Goal: Information Seeking & Learning: Learn about a topic

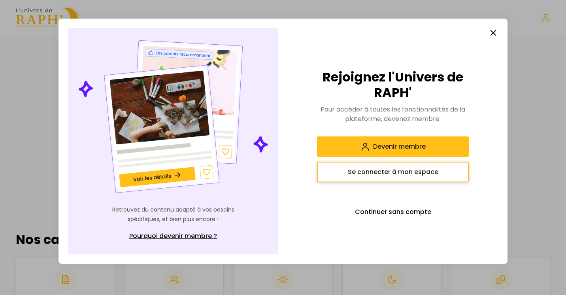
click at [416, 168] on span "Se connecter à mon espace" at bounding box center [393, 171] width 91 height 9
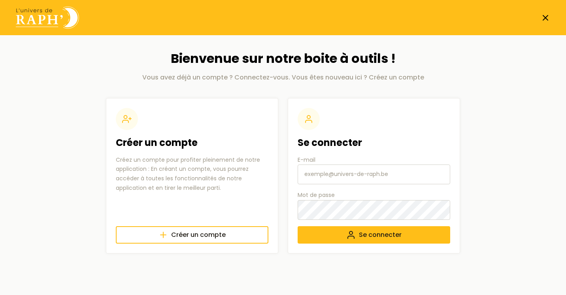
click at [339, 182] on input "E-mail" at bounding box center [374, 174] width 153 height 20
type input "[EMAIL_ADDRESS][DOMAIN_NAME]"
click at [365, 238] on span "Se connecter" at bounding box center [380, 234] width 43 height 9
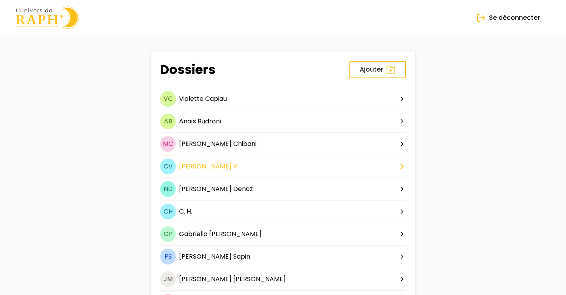
click at [198, 167] on div "Clara V" at bounding box center [208, 166] width 58 height 9
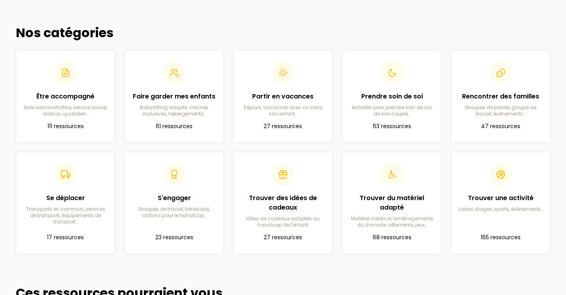
scroll to position [209, 0]
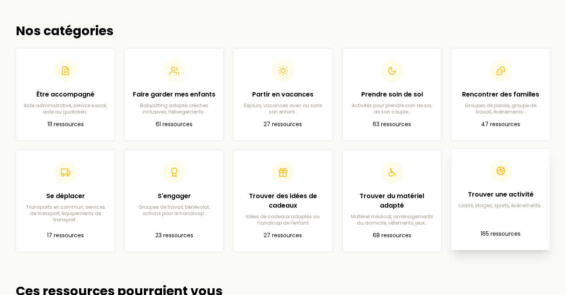
click at [476, 199] on h2 "Trouver une activité" at bounding box center [501, 194] width 86 height 9
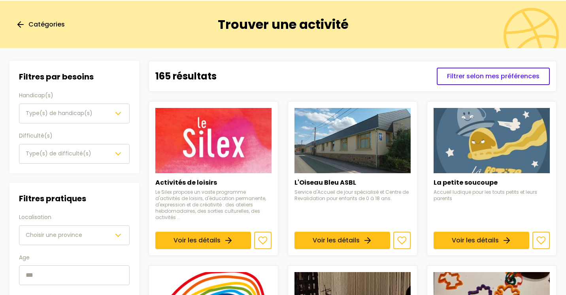
scroll to position [32, 0]
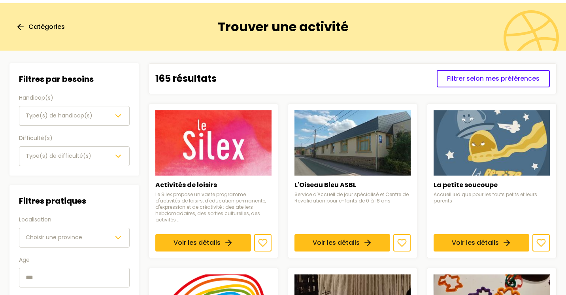
click at [66, 111] on span "Type(s) de handicap(s)" at bounding box center [59, 115] width 67 height 9
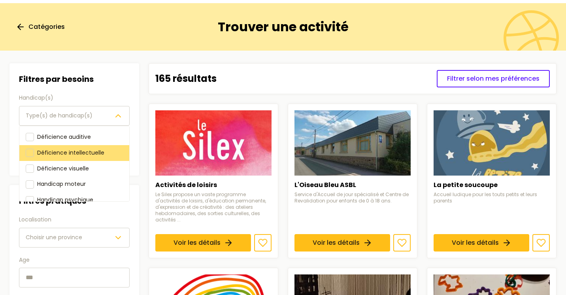
click at [77, 147] on div "Déficience intellectuelle" at bounding box center [74, 153] width 110 height 16
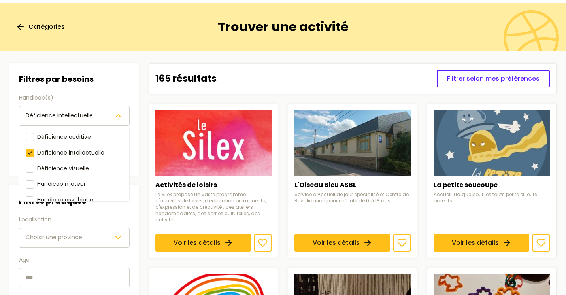
click at [125, 207] on div "Filtres par besoins Handicap(s) Déficience intellectuelle Déficience auditive D…" at bounding box center [74, 200] width 130 height 274
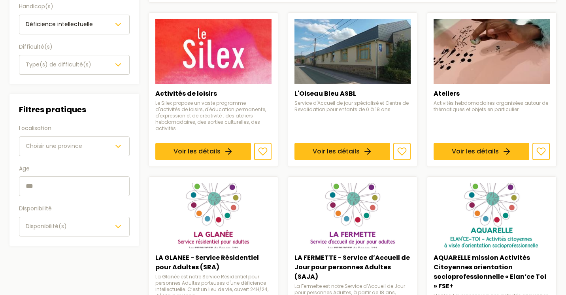
scroll to position [126, 0]
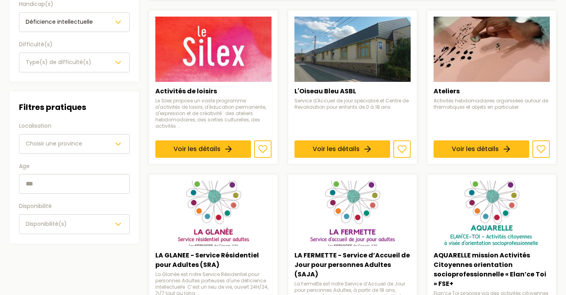
click at [78, 135] on button "Choisir une province" at bounding box center [74, 144] width 111 height 20
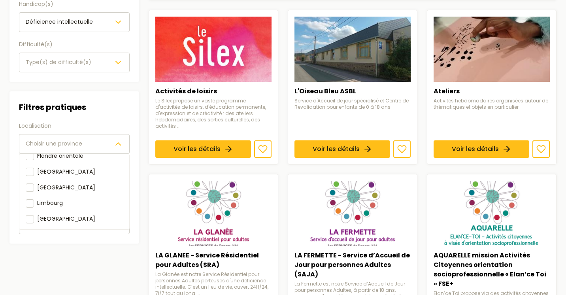
scroll to position [89, 0]
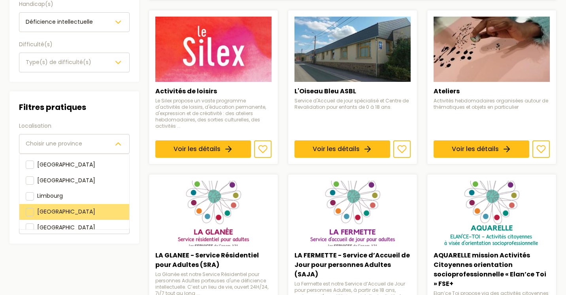
click at [59, 208] on span "[GEOGRAPHIC_DATA]" at bounding box center [66, 212] width 58 height 8
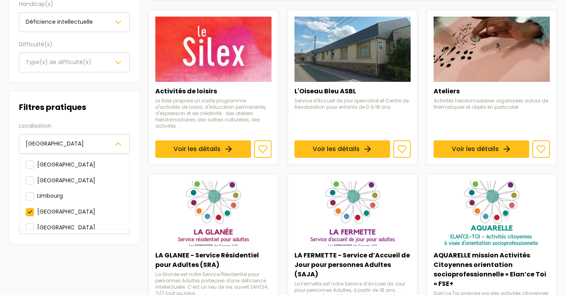
click at [138, 119] on div "Filtres pratiques Localisation Luxembourg Anvers Brabant flamand & Bruxelles Br…" at bounding box center [74, 167] width 130 height 152
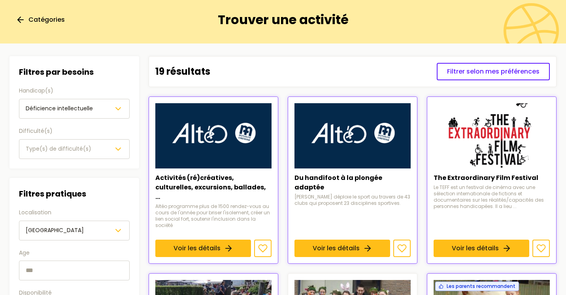
scroll to position [142, 0]
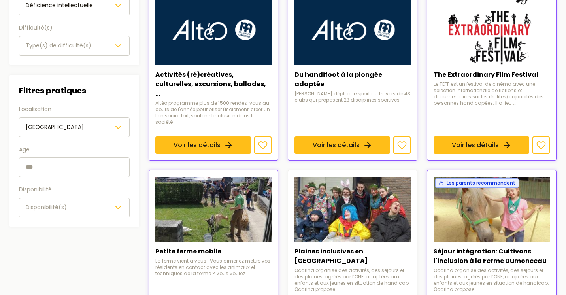
click at [30, 165] on input "text" at bounding box center [74, 167] width 111 height 20
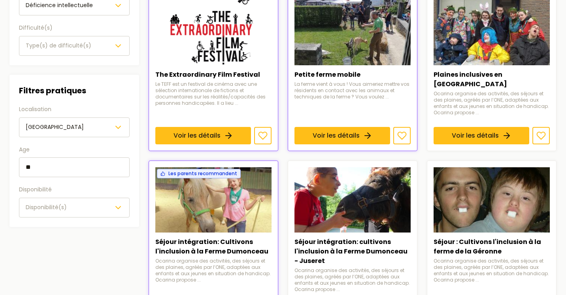
type input "**"
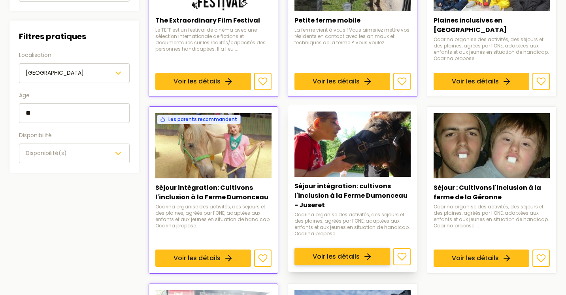
scroll to position [185, 0]
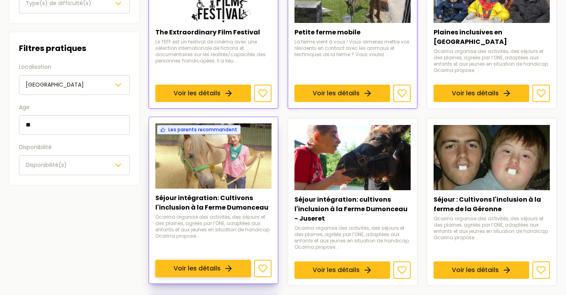
click at [215, 260] on link "Voir les détails" at bounding box center [203, 268] width 96 height 17
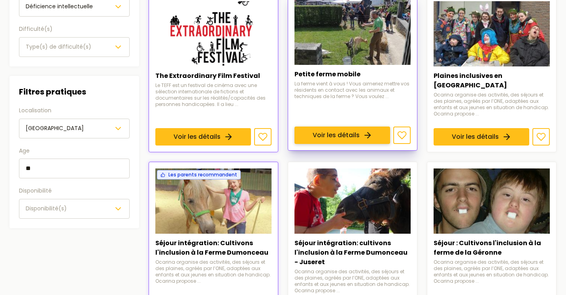
scroll to position [141, 0]
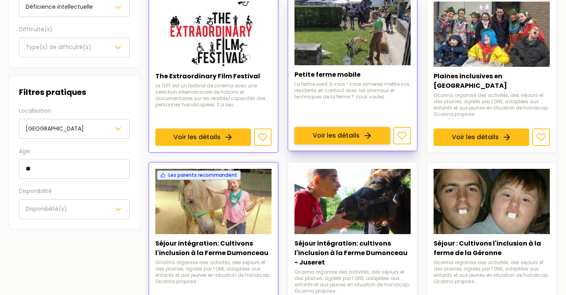
click at [347, 127] on link "Voir les détails" at bounding box center [342, 135] width 96 height 17
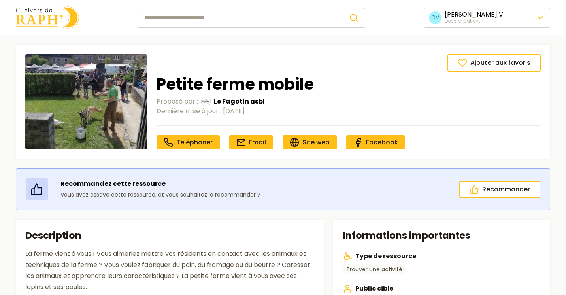
click at [242, 103] on span "Le Fagotin asbl" at bounding box center [239, 101] width 51 height 9
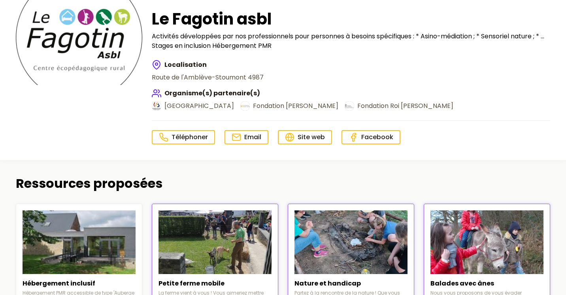
scroll to position [140, 0]
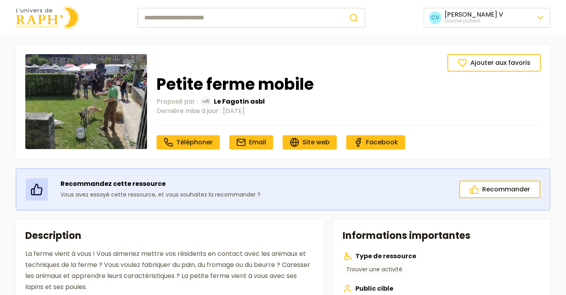
click at [30, 11] on img at bounding box center [47, 17] width 63 height 23
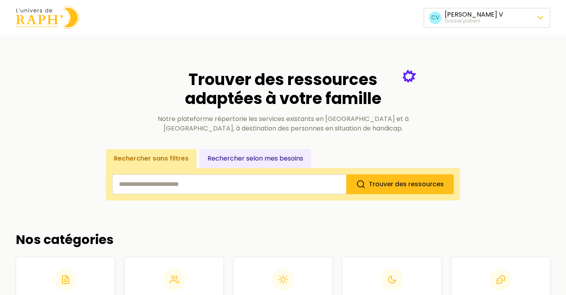
click at [204, 185] on input "search" at bounding box center [229, 184] width 234 height 20
type input "*******"
click at [346, 174] on button "Trouver des ressources" at bounding box center [400, 184] width 108 height 20
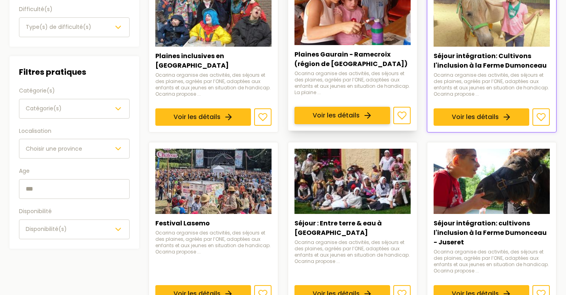
scroll to position [170, 0]
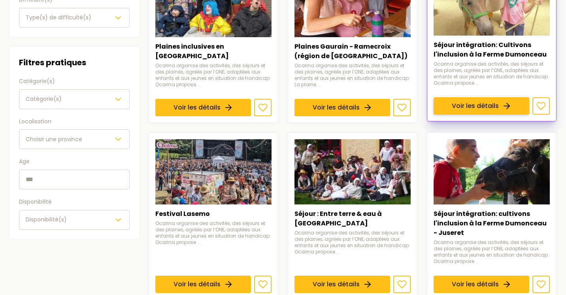
click at [498, 97] on link "Voir les détails" at bounding box center [482, 105] width 96 height 17
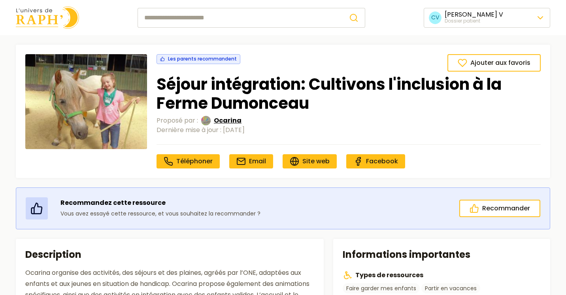
click at [232, 121] on span "Ocarina" at bounding box center [228, 120] width 28 height 9
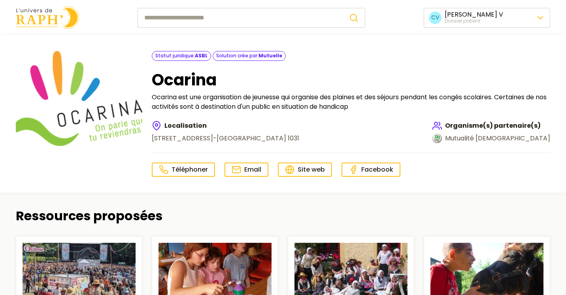
click at [50, 17] on img at bounding box center [47, 17] width 63 height 23
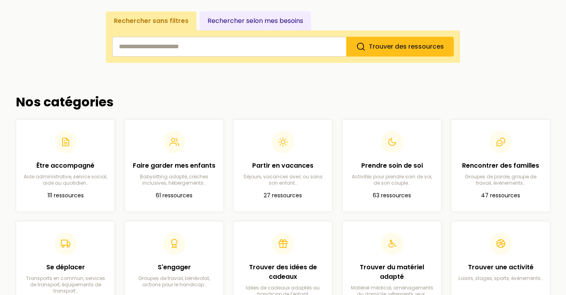
scroll to position [138, 0]
click at [80, 144] on header at bounding box center [66, 140] width 86 height 22
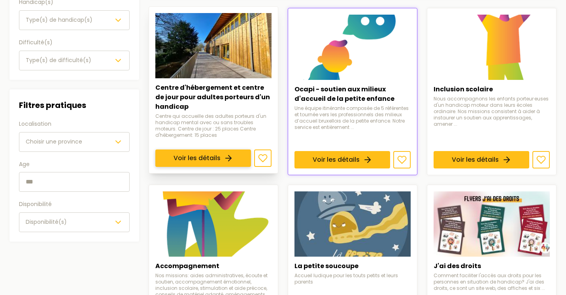
scroll to position [128, 0]
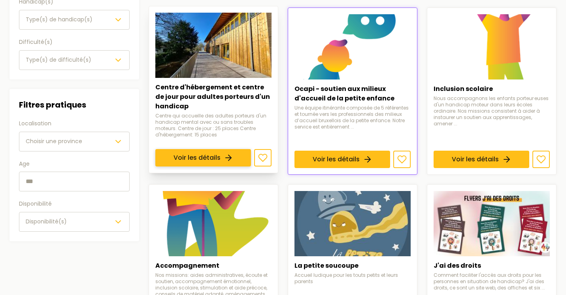
click at [214, 149] on link "Voir les détails" at bounding box center [203, 157] width 96 height 17
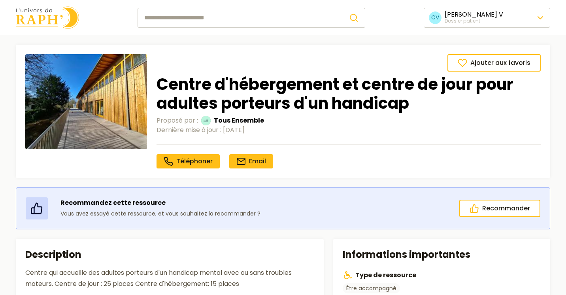
scroll to position [128, 0]
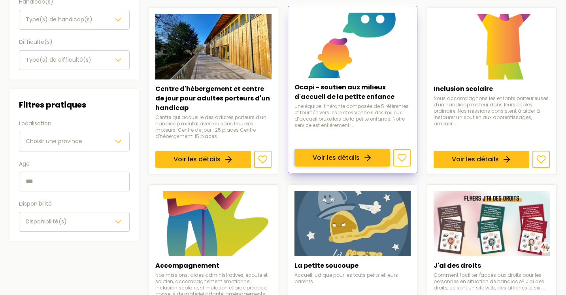
click at [344, 149] on link "Voir les détails" at bounding box center [342, 157] width 96 height 17
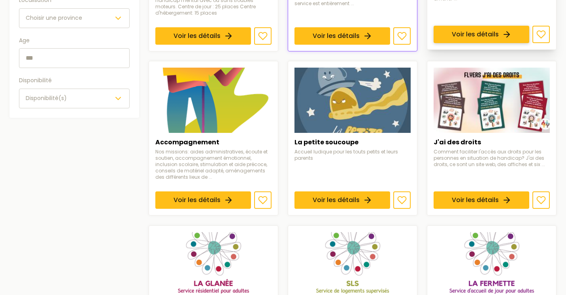
scroll to position [253, 0]
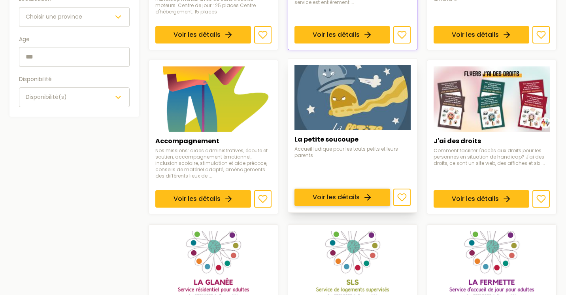
click at [370, 189] on link "Voir les détails" at bounding box center [342, 197] width 96 height 17
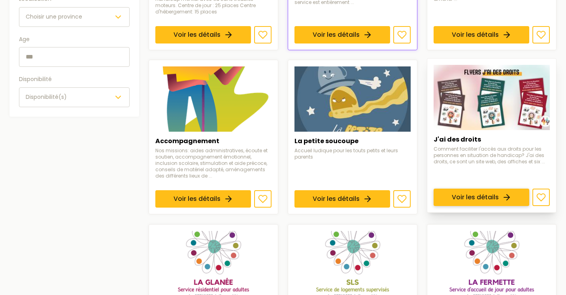
click at [529, 189] on link "Voir les détails" at bounding box center [482, 197] width 96 height 17
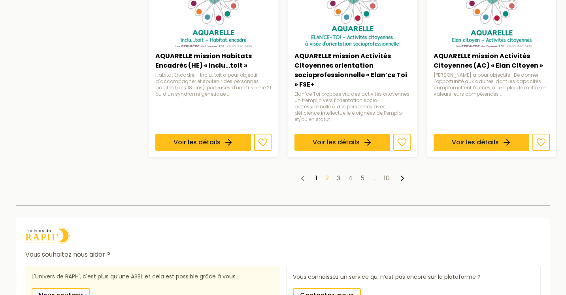
click at [326, 180] on link "2" at bounding box center [327, 178] width 4 height 9
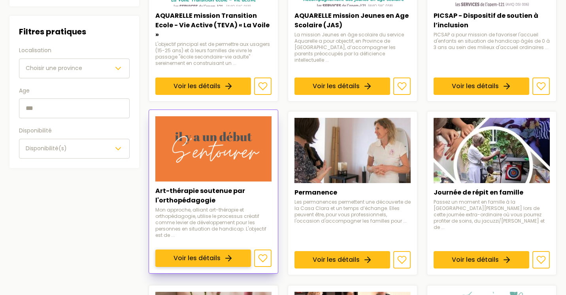
click at [239, 250] on link "Voir les détails" at bounding box center [203, 258] width 96 height 17
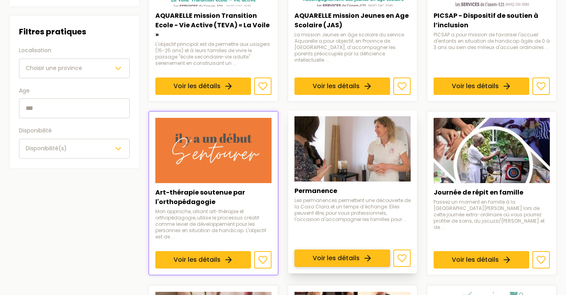
click at [368, 250] on link "Voir les détails" at bounding box center [342, 258] width 96 height 17
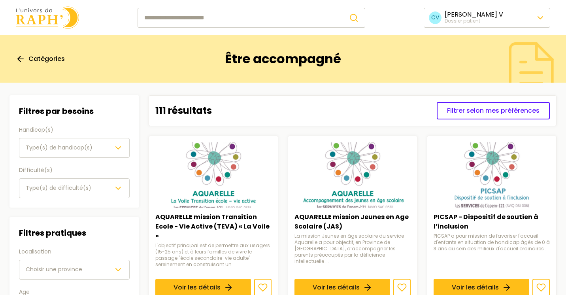
click at [44, 19] on img at bounding box center [47, 17] width 63 height 23
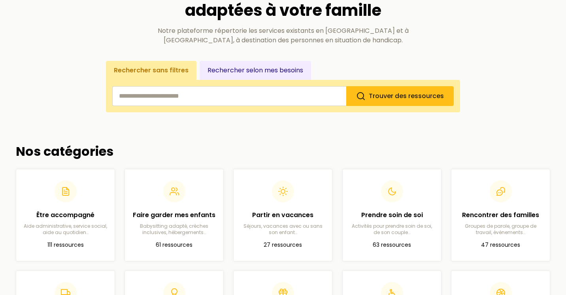
scroll to position [69, 0]
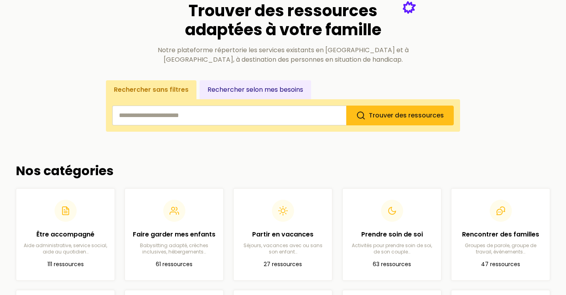
click at [228, 118] on input "search" at bounding box center [229, 116] width 234 height 20
type input "*****"
click at [346, 106] on button "Trouver des ressources" at bounding box center [400, 116] width 108 height 20
click at [202, 115] on input "*****" at bounding box center [229, 116] width 234 height 20
click at [410, 112] on span "Trouver des ressources" at bounding box center [406, 115] width 75 height 9
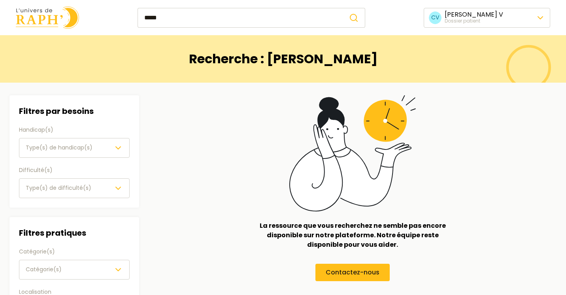
click at [36, 23] on img at bounding box center [47, 17] width 63 height 23
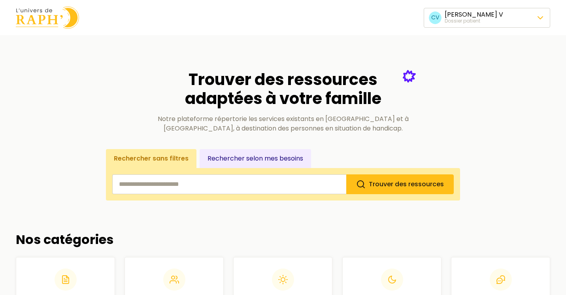
click at [36, 21] on img at bounding box center [47, 17] width 63 height 23
click at [468, 72] on span "Changer de dossier patient" at bounding box center [486, 70] width 89 height 9
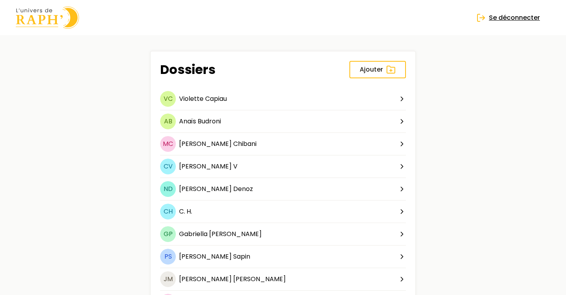
click at [527, 17] on span "Se déconnecter" at bounding box center [514, 17] width 51 height 9
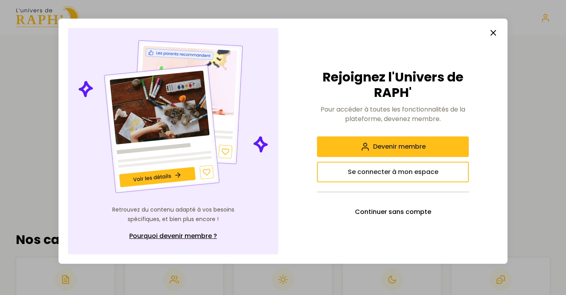
click at [493, 33] on line "button" at bounding box center [493, 32] width 5 height 5
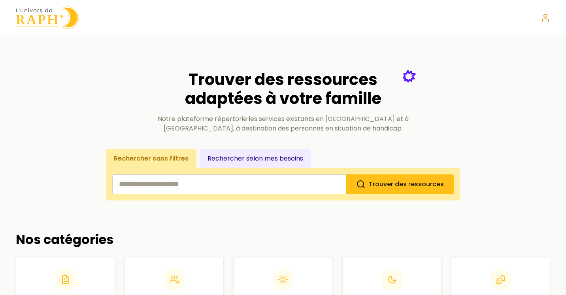
click at [545, 19] on icon at bounding box center [545, 20] width 6 height 2
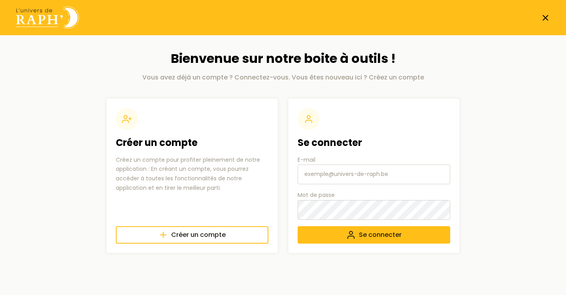
click at [342, 173] on input "E-mail" at bounding box center [374, 174] width 153 height 20
type input "test@as.com"
click at [360, 235] on span "Se connecter" at bounding box center [380, 234] width 43 height 9
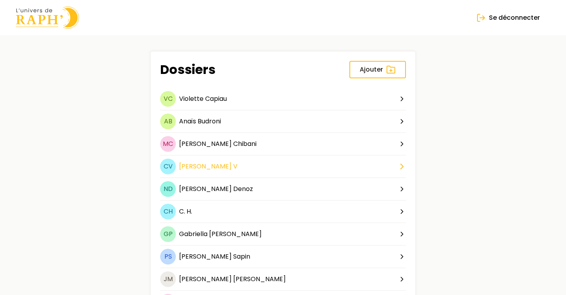
click at [193, 160] on div "CV Clara V" at bounding box center [198, 166] width 77 height 16
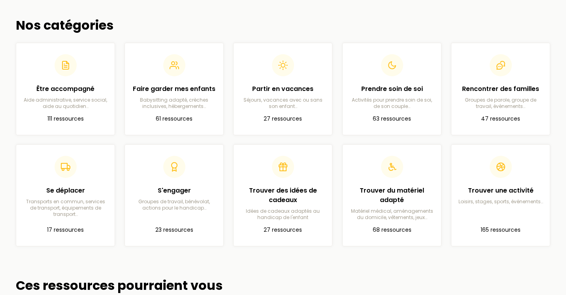
scroll to position [216, 0]
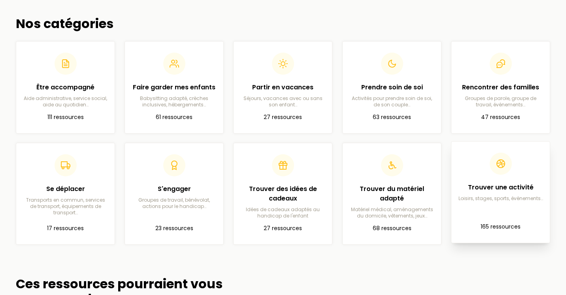
click at [504, 219] on article "Trouver une activité Loisirs, stages, sports, événements… 165 ressources" at bounding box center [501, 192] width 86 height 89
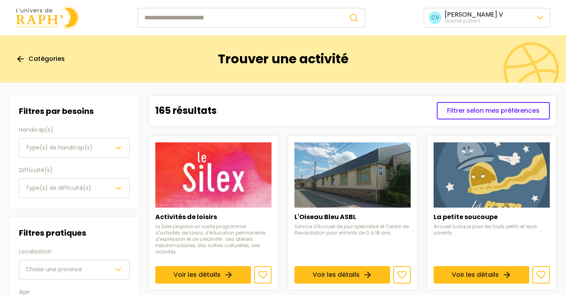
click at [40, 22] on img at bounding box center [47, 17] width 63 height 23
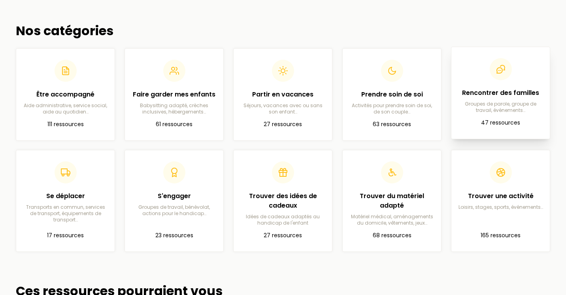
scroll to position [210, 0]
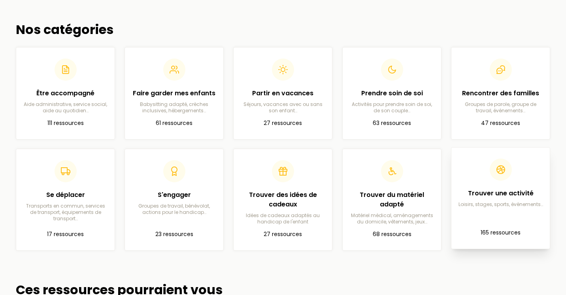
click at [489, 209] on article "Trouver une activité Loisirs, stages, sports, événements… 165 ressources" at bounding box center [501, 198] width 86 height 89
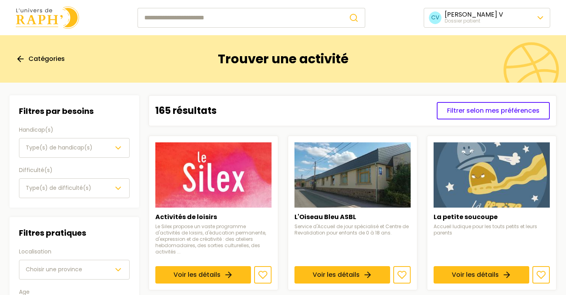
click at [50, 61] on span "Catégories" at bounding box center [46, 58] width 36 height 9
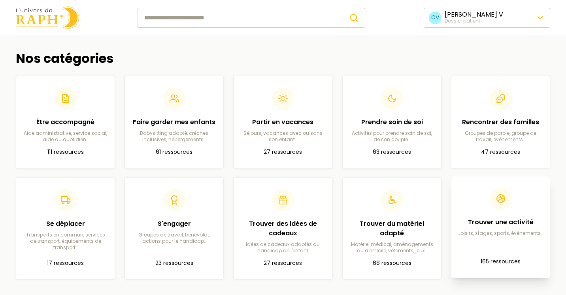
click at [513, 253] on article "Trouver une activité Loisirs, stages, sports, événements… 165 ressources" at bounding box center [501, 227] width 86 height 89
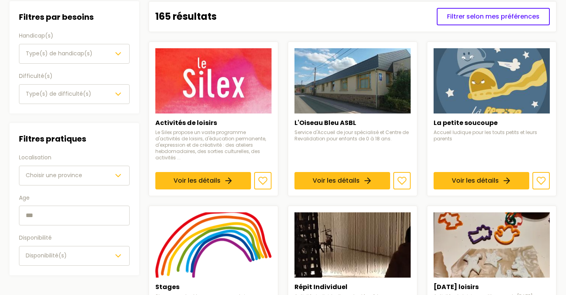
scroll to position [90, 0]
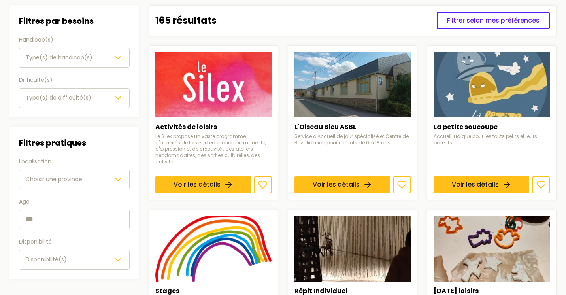
click at [120, 55] on icon "button" at bounding box center [117, 57] width 9 height 9
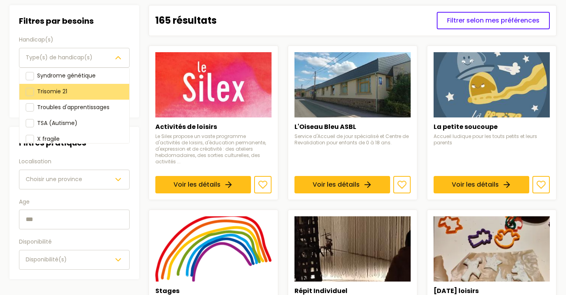
scroll to position [136, 0]
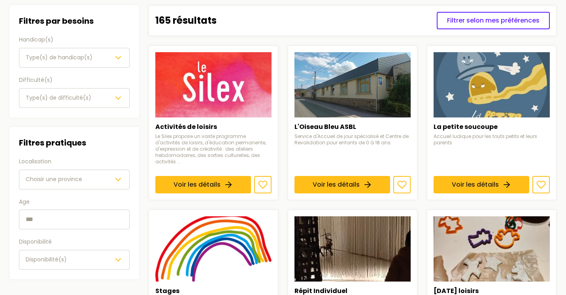
click at [101, 99] on div "Type(s) de difficulté(s)" at bounding box center [74, 97] width 97 height 9
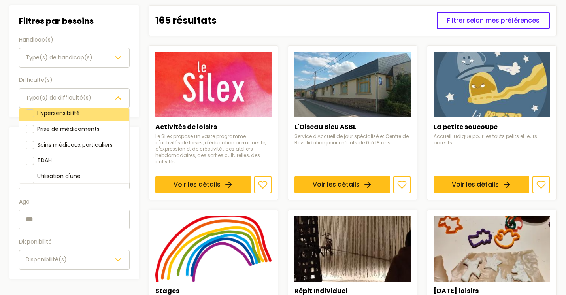
scroll to position [107, 0]
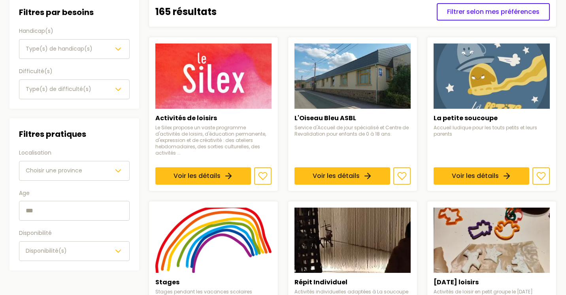
scroll to position [102, 0]
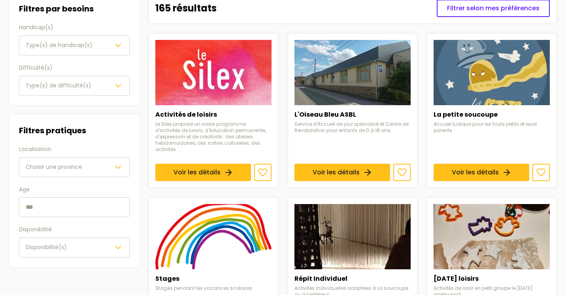
click at [111, 168] on div "Choisir une province" at bounding box center [74, 166] width 97 height 9
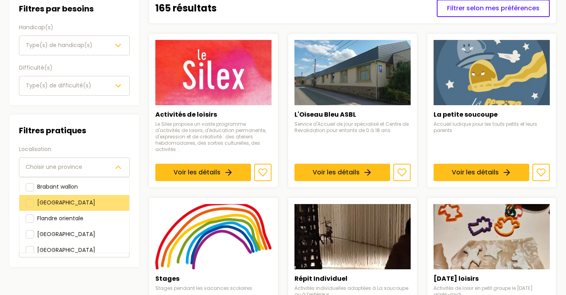
scroll to position [45, 0]
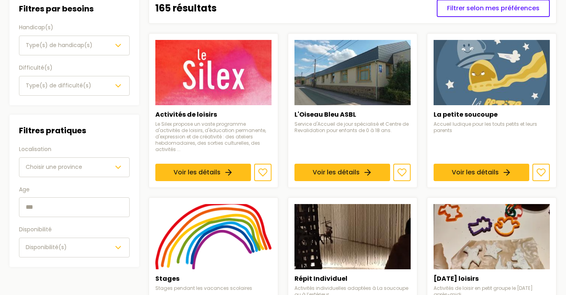
click at [100, 243] on div "Disponibilité(s)" at bounding box center [74, 247] width 97 height 9
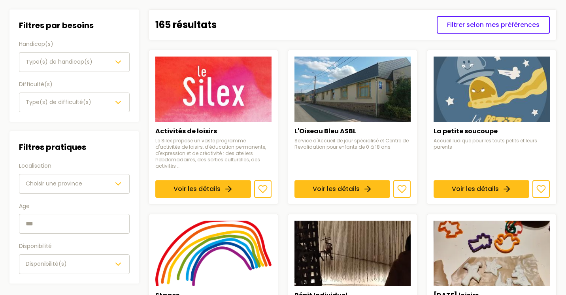
scroll to position [83, 0]
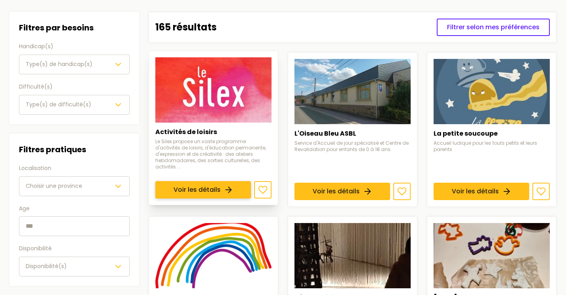
click at [217, 181] on link "Voir les détails" at bounding box center [203, 189] width 96 height 17
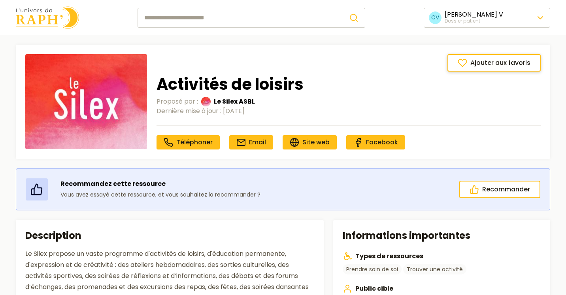
click at [503, 66] on span "Ajouter aux favoris" at bounding box center [500, 62] width 60 height 9
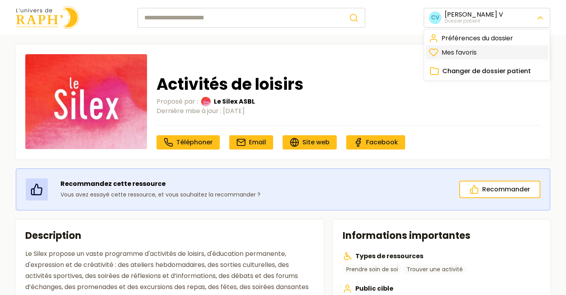
click at [507, 55] on link "Mes favoris" at bounding box center [487, 52] width 123 height 14
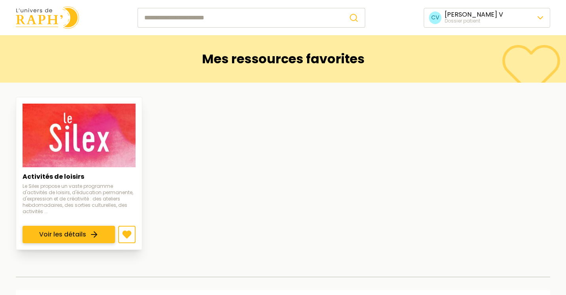
click at [106, 226] on link "Voir les détails" at bounding box center [69, 234] width 92 height 17
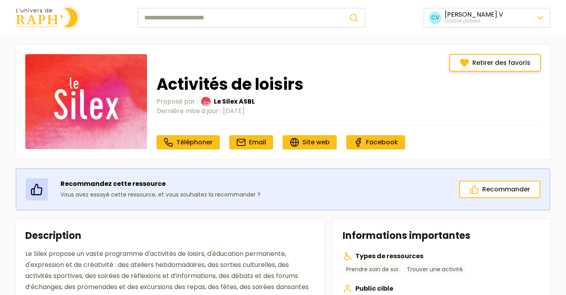
click at [486, 68] on button "Retirer des favoris" at bounding box center [494, 62] width 91 height 17
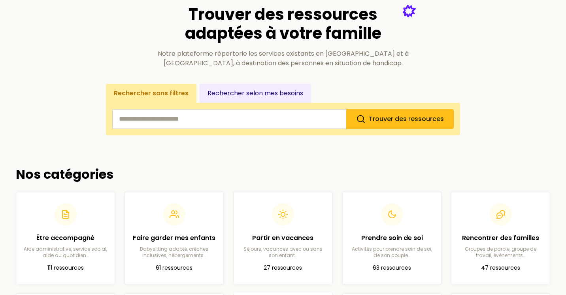
scroll to position [65, 0]
click at [234, 126] on input "search" at bounding box center [229, 119] width 234 height 20
type input "*****"
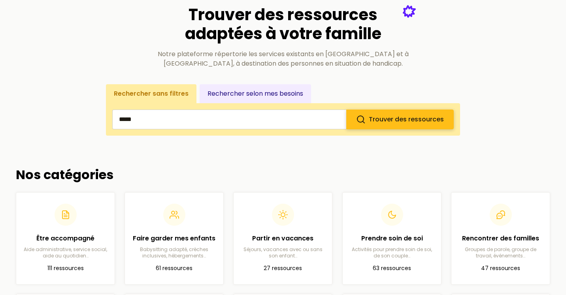
click at [373, 120] on span "Trouver des ressources" at bounding box center [406, 119] width 75 height 9
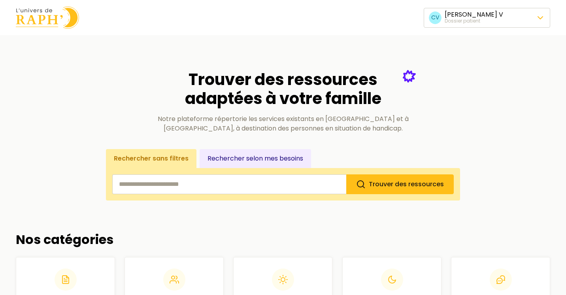
click at [478, 74] on span "Changer de dossier patient" at bounding box center [486, 70] width 89 height 9
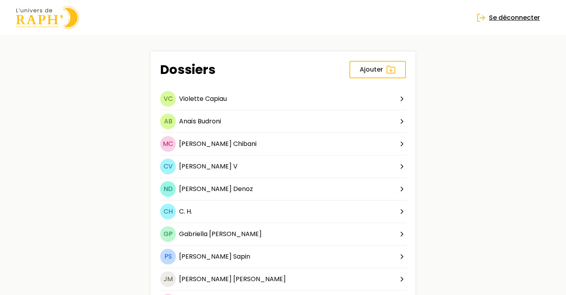
click at [498, 19] on span "Se déconnecter" at bounding box center [514, 17] width 51 height 9
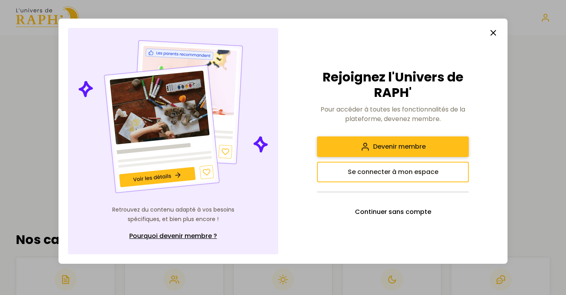
click at [405, 147] on span "Devenir membre" at bounding box center [399, 146] width 53 height 9
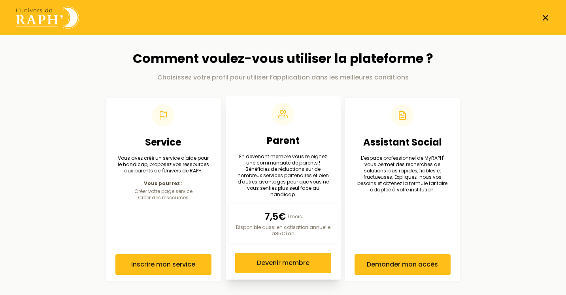
click at [264, 143] on h2 "Parent" at bounding box center [283, 140] width 96 height 13
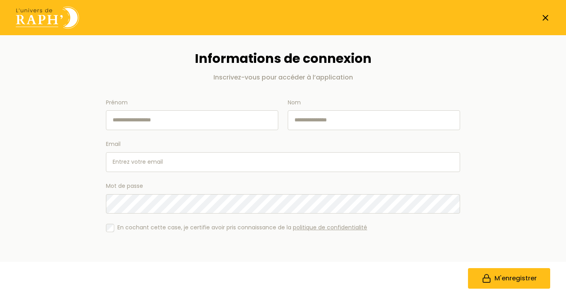
click at [45, 12] on img at bounding box center [47, 17] width 63 height 23
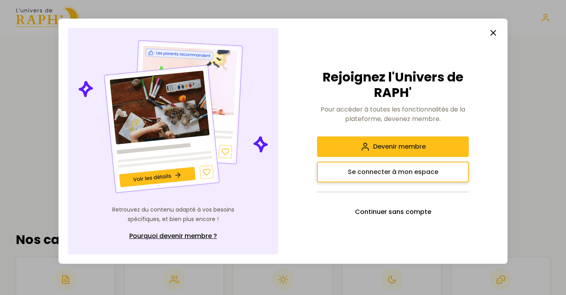
click at [383, 173] on span "Se connecter à mon espace" at bounding box center [393, 171] width 91 height 9
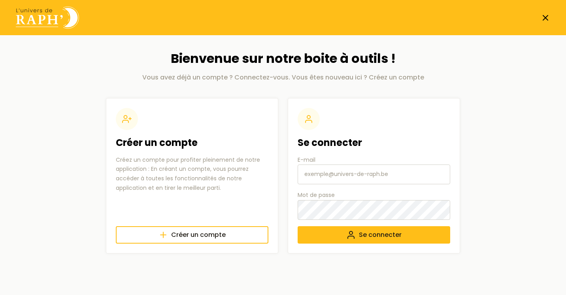
click at [343, 177] on input "E-mail" at bounding box center [374, 174] width 153 height 20
paste input "alex.msp07@gmail.com"
type input "alex.msp07@gmail.com"
click at [350, 237] on icon "submit" at bounding box center [350, 234] width 9 height 9
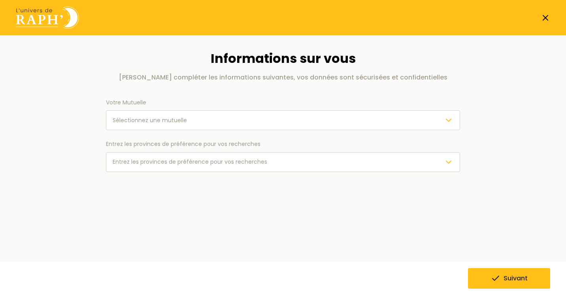
click at [143, 116] on span "Sélectionnez une mutuelle" at bounding box center [150, 120] width 74 height 9
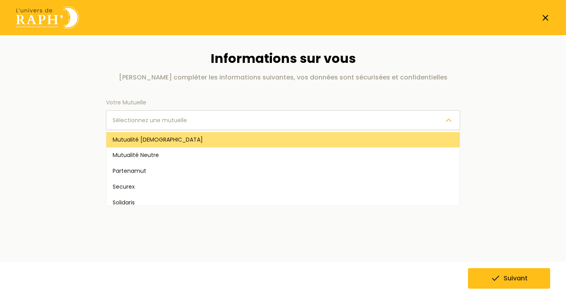
scroll to position [36, 0]
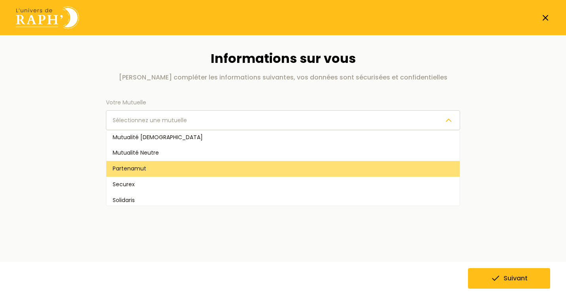
click at [141, 168] on span "Partenamut" at bounding box center [130, 169] width 34 height 8
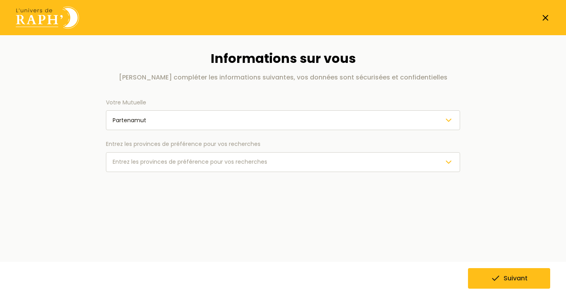
click at [135, 162] on span "Entrez les provinces de préférence pour vos recherches" at bounding box center [190, 162] width 155 height 8
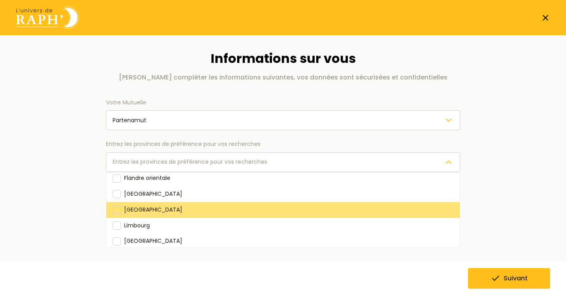
click at [147, 213] on div "Liège" at bounding box center [282, 210] width 353 height 16
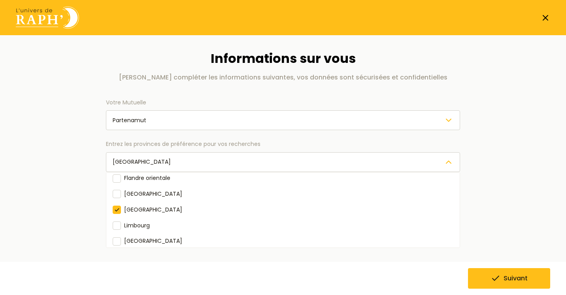
click at [505, 232] on html "Informations sur vous Veuillez compléter les informations suivantes, vos donnée…" at bounding box center [283, 116] width 566 height 232
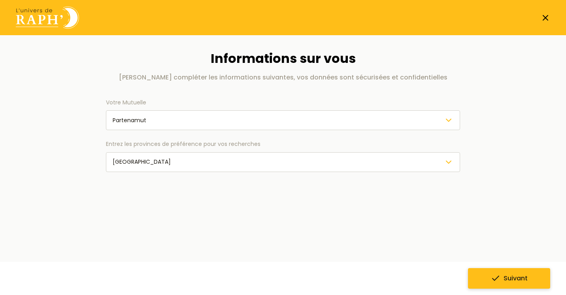
click at [506, 279] on span "Suivant" at bounding box center [516, 278] width 24 height 9
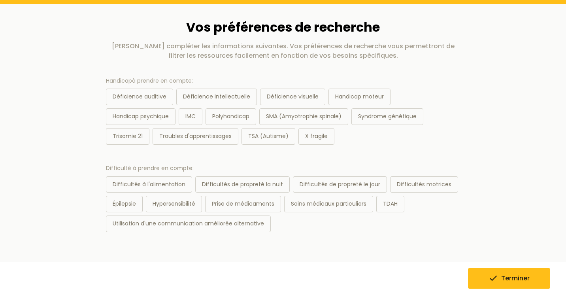
scroll to position [38, 0]
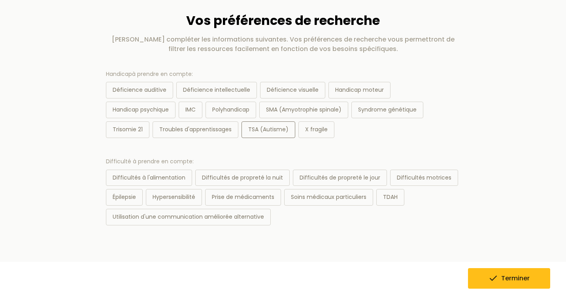
click at [251, 129] on div "TSA (Autisme)" at bounding box center [268, 129] width 54 height 17
click at [505, 283] on button "Terminer" at bounding box center [509, 278] width 82 height 21
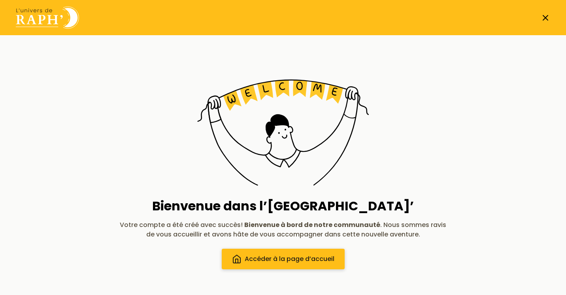
click at [281, 260] on span "Accéder à la page d’accueil" at bounding box center [290, 258] width 90 height 9
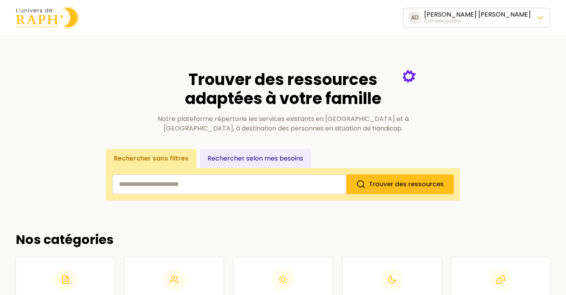
click at [453, 69] on span "Se déconnecter" at bounding box center [467, 70] width 51 height 9
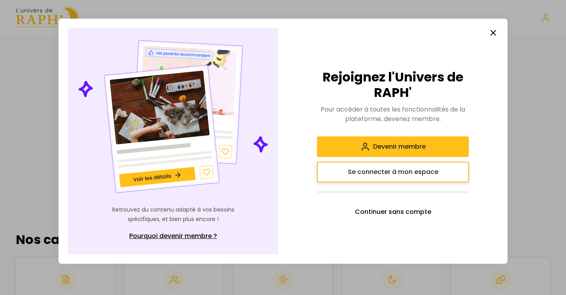
click at [397, 172] on span "Se connecter à mon espace" at bounding box center [393, 171] width 91 height 9
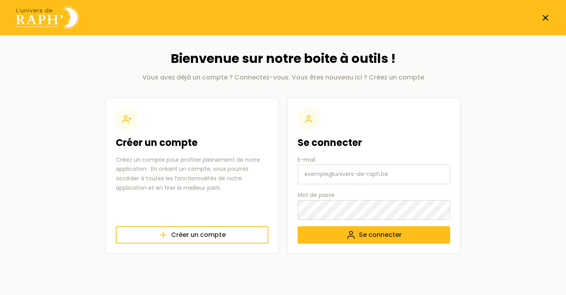
click at [543, 16] on icon at bounding box center [545, 17] width 9 height 9
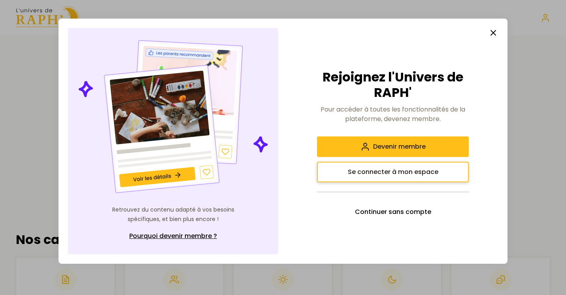
click at [387, 171] on span "Se connecter à mon espace" at bounding box center [393, 171] width 91 height 9
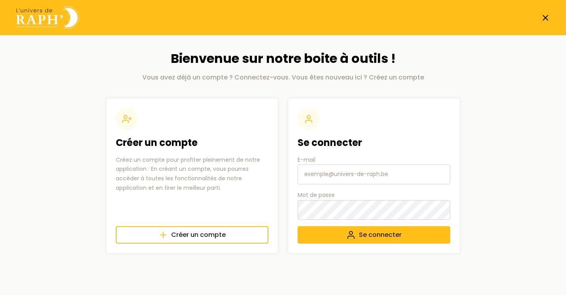
click at [328, 177] on input "E-mail" at bounding box center [374, 174] width 153 height 20
type input "[EMAIL_ADDRESS][DOMAIN_NAME]"
click at [362, 238] on span "Se connecter" at bounding box center [380, 234] width 43 height 9
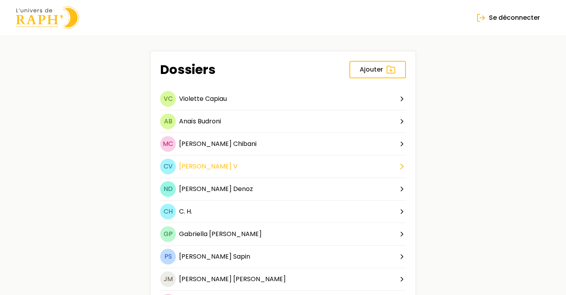
click at [195, 165] on span "[PERSON_NAME]" at bounding box center [205, 166] width 53 height 9
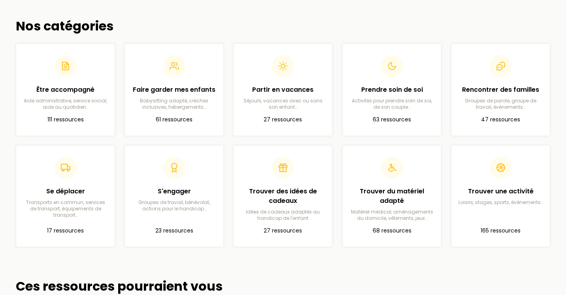
scroll to position [216, 0]
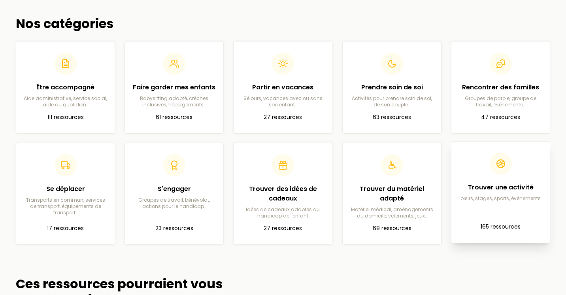
click at [508, 199] on p "Loisirs, stages, sports, événements…" at bounding box center [501, 198] width 86 height 6
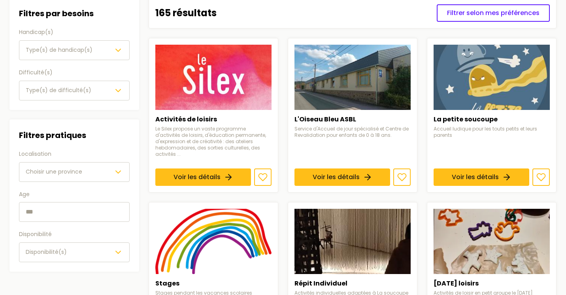
scroll to position [84, 0]
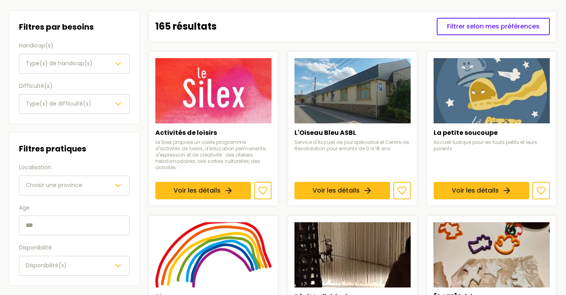
click at [105, 62] on div "Type(s) de handicap(s)" at bounding box center [74, 63] width 97 height 9
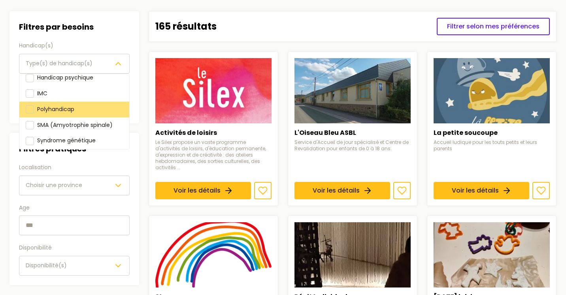
scroll to position [72, 0]
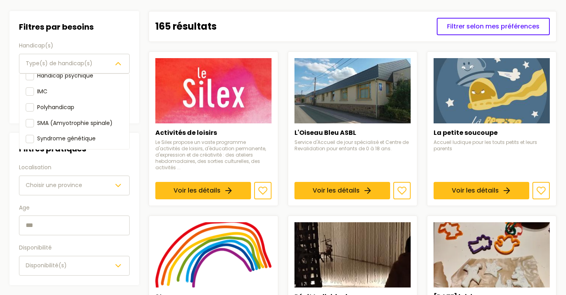
click at [105, 23] on div "Filtres par besoins Handicap(s) Type(s) de handicap(s) Déficience auditive Défi…" at bounding box center [74, 67] width 111 height 93
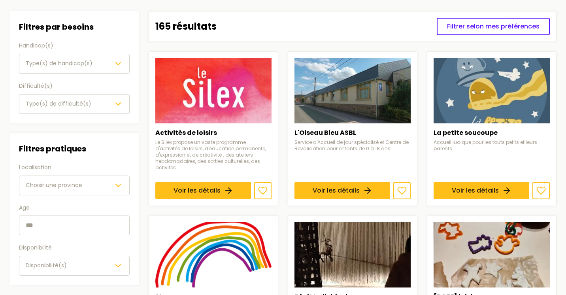
click at [100, 101] on div "Type(s) de difficulté(s)" at bounding box center [74, 103] width 97 height 9
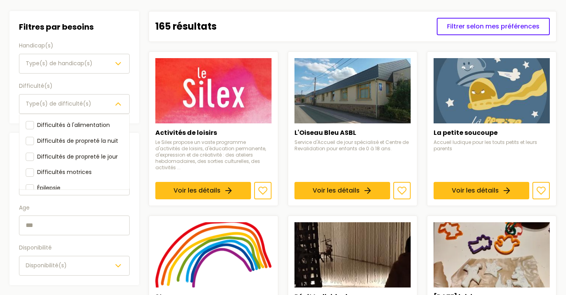
click at [136, 130] on div "Filtres par besoins Handicap(s) Type(s) de handicap(s) Difficulté(s) Type(s) de…" at bounding box center [74, 148] width 130 height 274
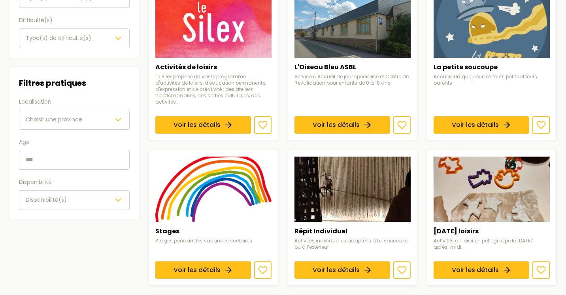
scroll to position [150, 0]
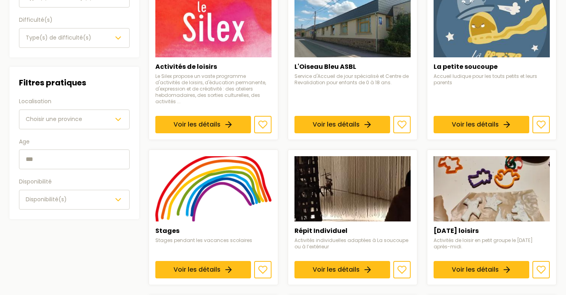
click at [116, 119] on icon "button" at bounding box center [117, 119] width 9 height 9
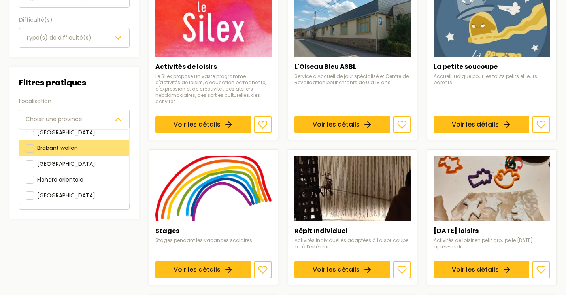
scroll to position [40, 0]
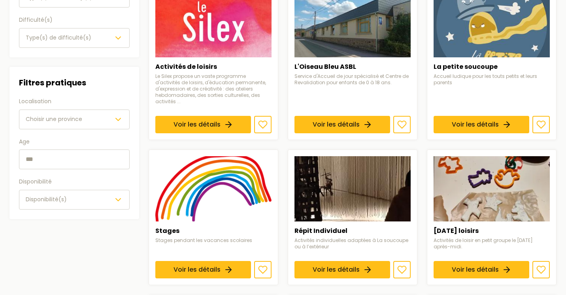
click at [104, 198] on div "Disponibilité(s)" at bounding box center [74, 199] width 97 height 9
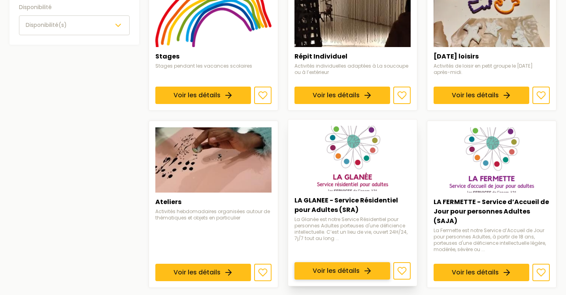
scroll to position [329, 0]
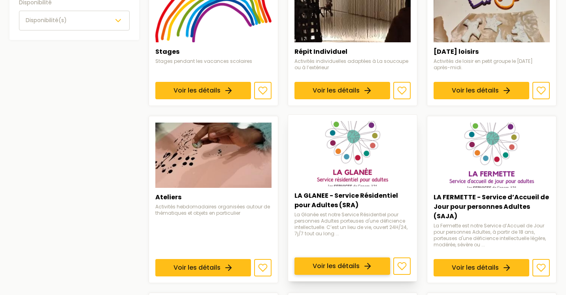
click at [373, 257] on link "Voir les détails" at bounding box center [342, 265] width 96 height 17
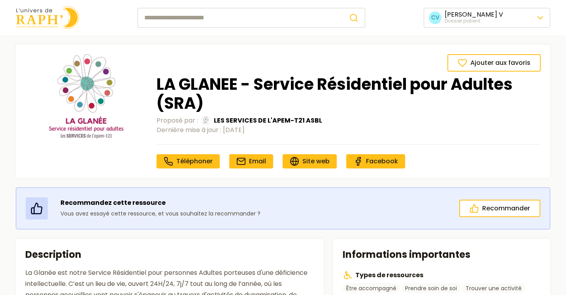
click at [47, 15] on img at bounding box center [47, 17] width 63 height 23
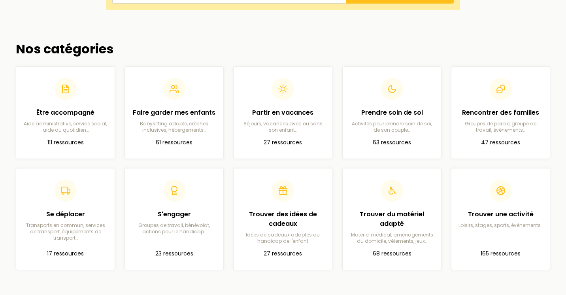
scroll to position [192, 0]
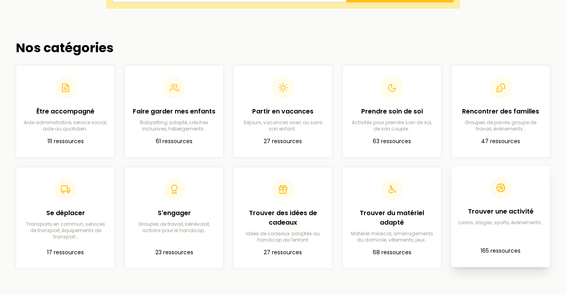
click at [509, 228] on article "Trouver une activité Loisirs, stages, sports, événements… 165 ressources" at bounding box center [501, 216] width 86 height 89
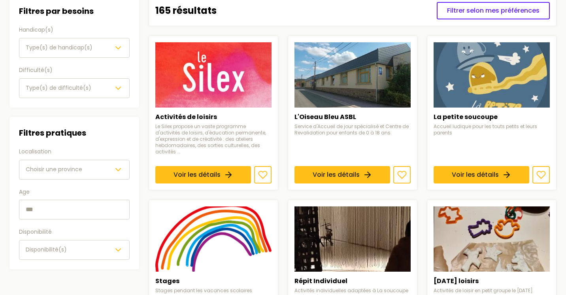
scroll to position [114, 0]
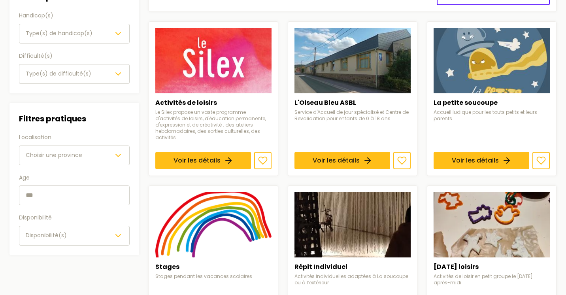
click at [102, 236] on div "Disponibilité(s)" at bounding box center [74, 235] width 97 height 9
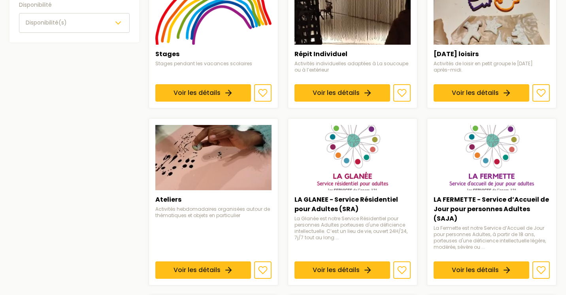
scroll to position [328, 0]
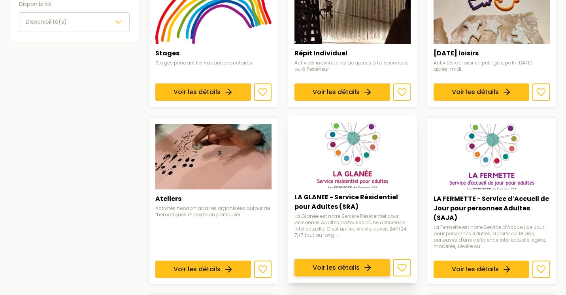
click at [360, 259] on link "Voir les détails" at bounding box center [342, 267] width 96 height 17
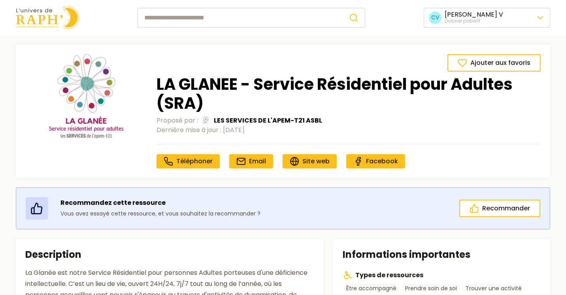
click at [29, 17] on img at bounding box center [47, 17] width 63 height 23
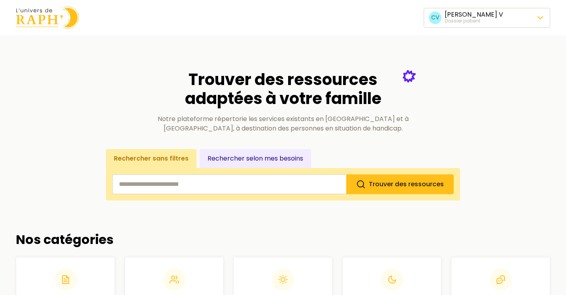
click at [475, 69] on span "Changer de dossier patient" at bounding box center [486, 70] width 89 height 9
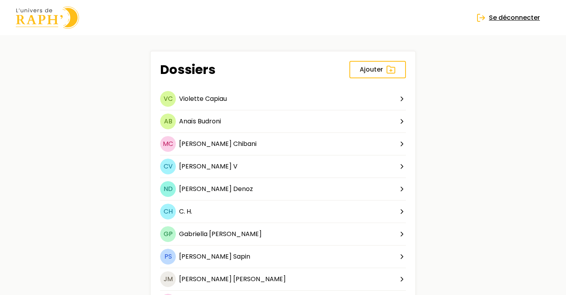
click at [506, 19] on span "Se déconnecter" at bounding box center [514, 17] width 51 height 9
